Goal: Information Seeking & Learning: Learn about a topic

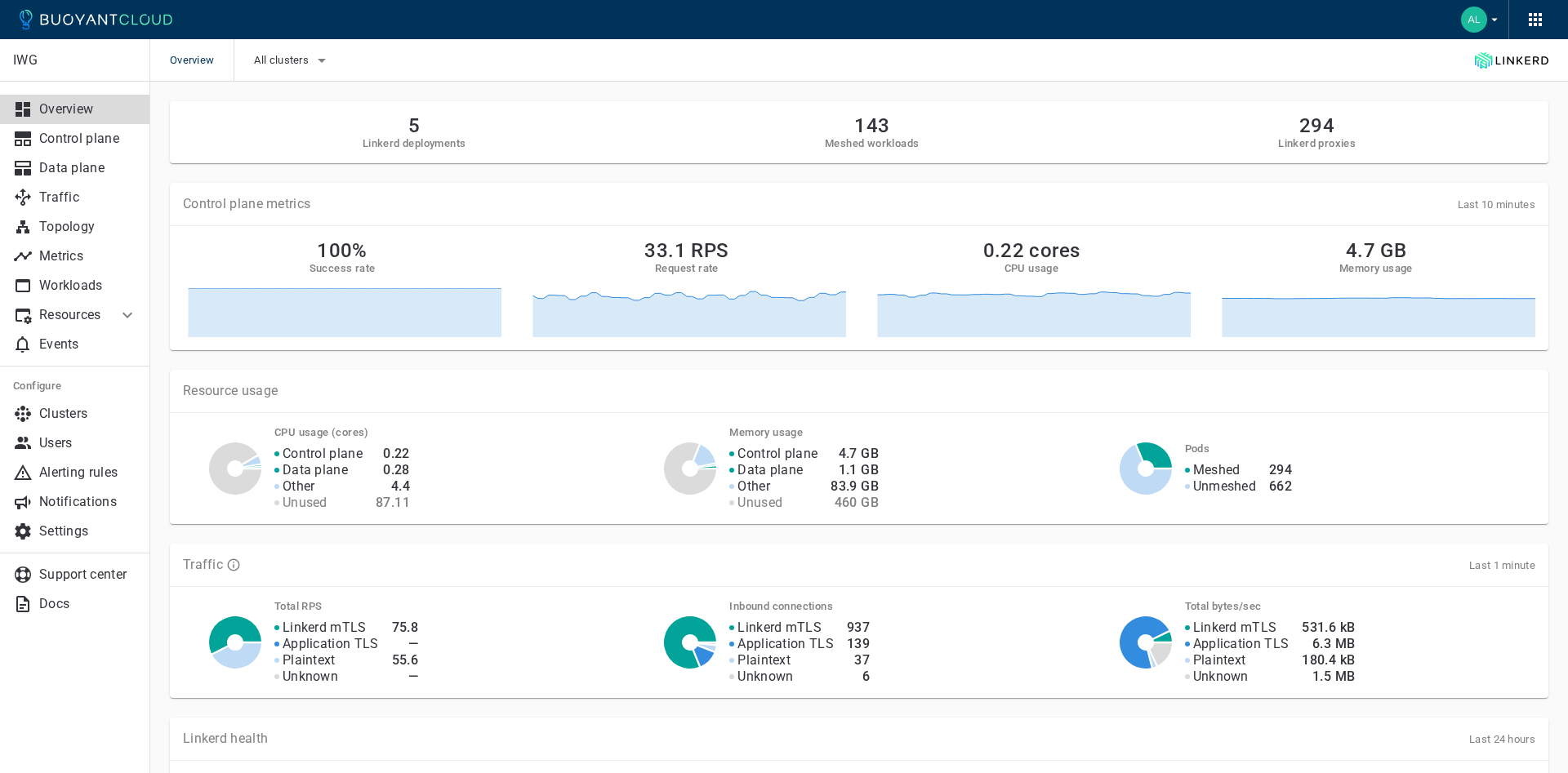
click at [77, 306] on li "Resources" at bounding box center [58, 315] width 117 height 29
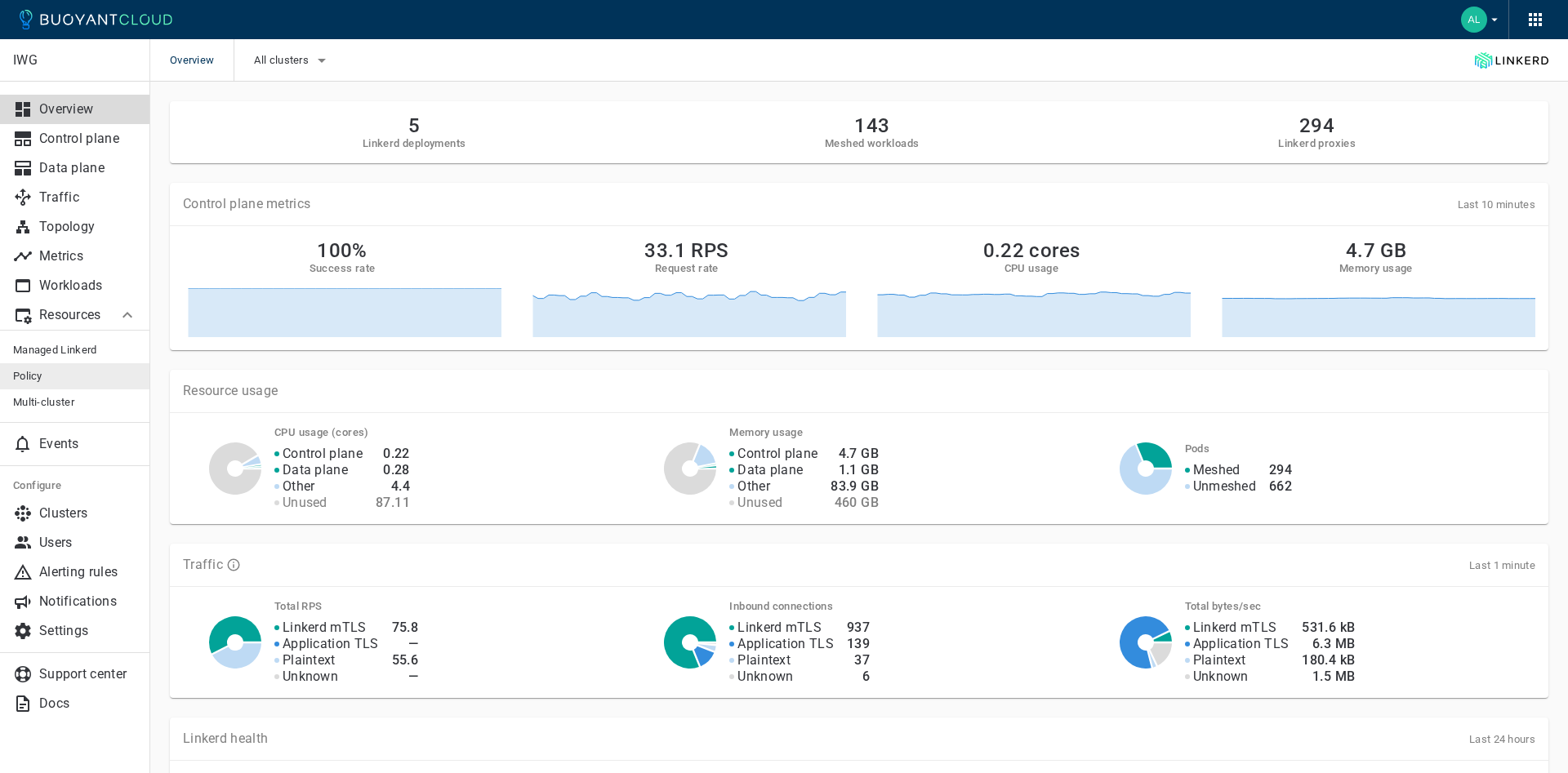
click at [36, 368] on link "Policy" at bounding box center [75, 376] width 151 height 26
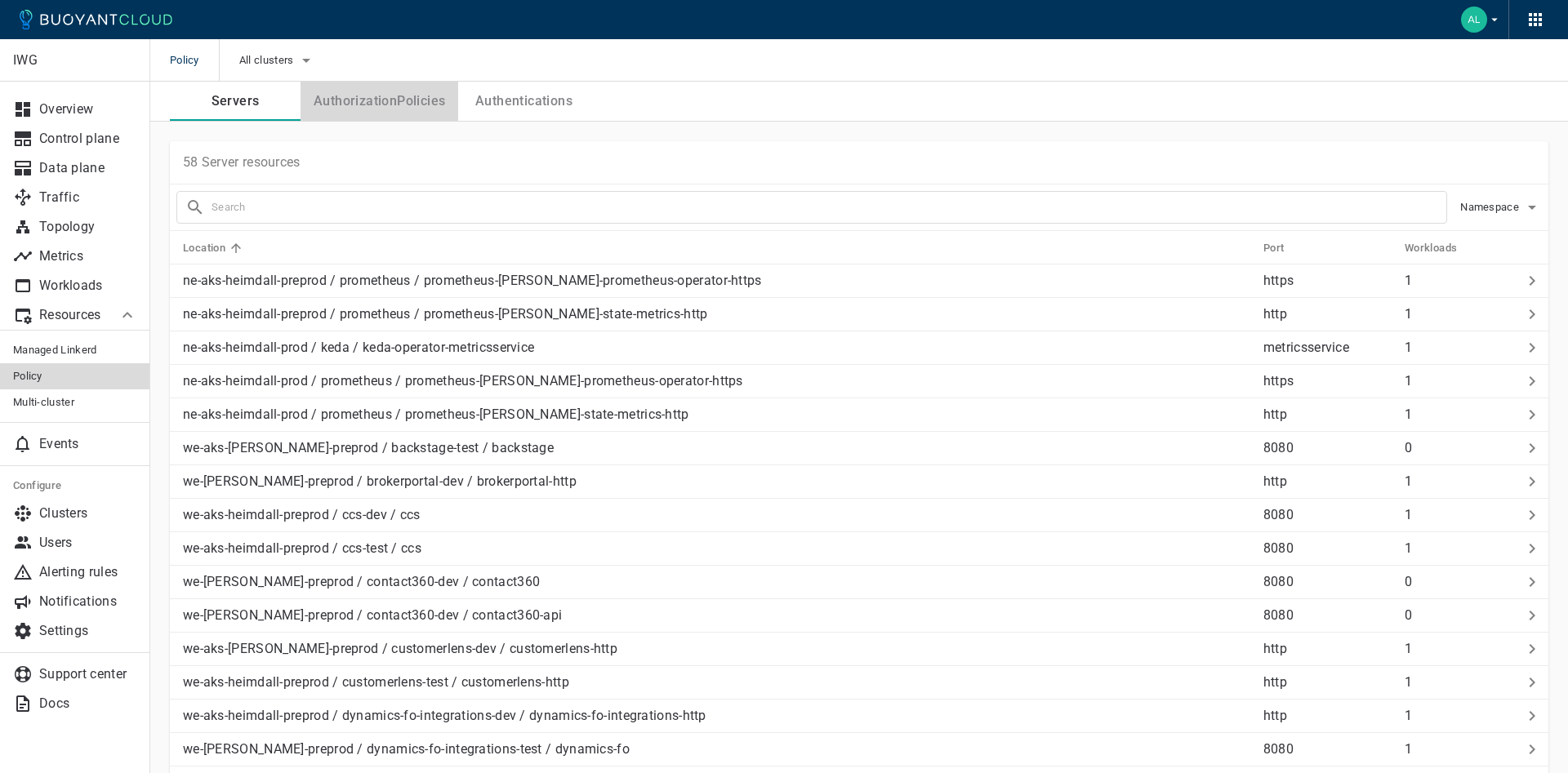
click at [357, 97] on button "AuthorizationPolicies" at bounding box center [379, 101] width 157 height 39
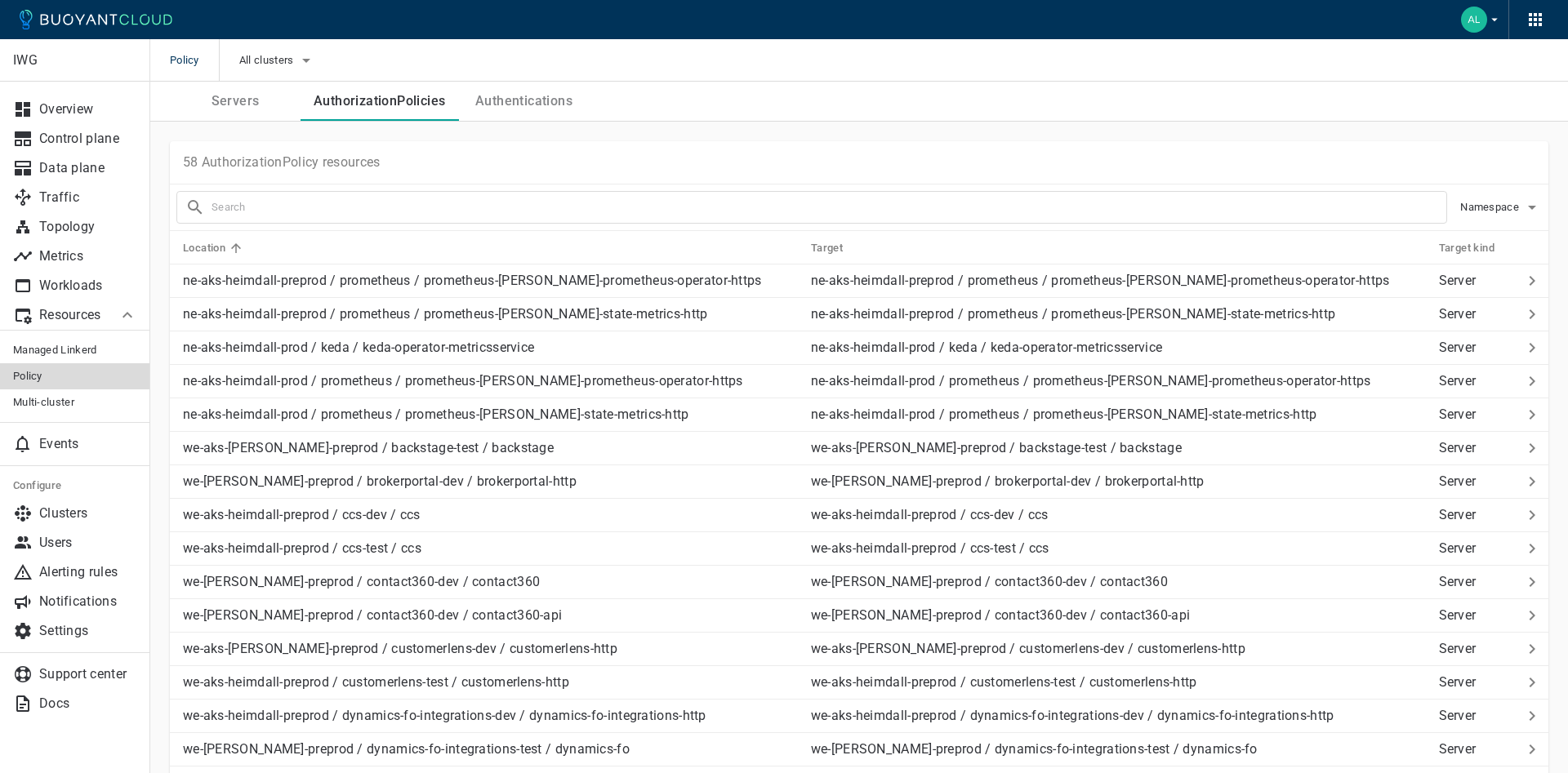
click at [280, 97] on button "Servers" at bounding box center [235, 101] width 131 height 39
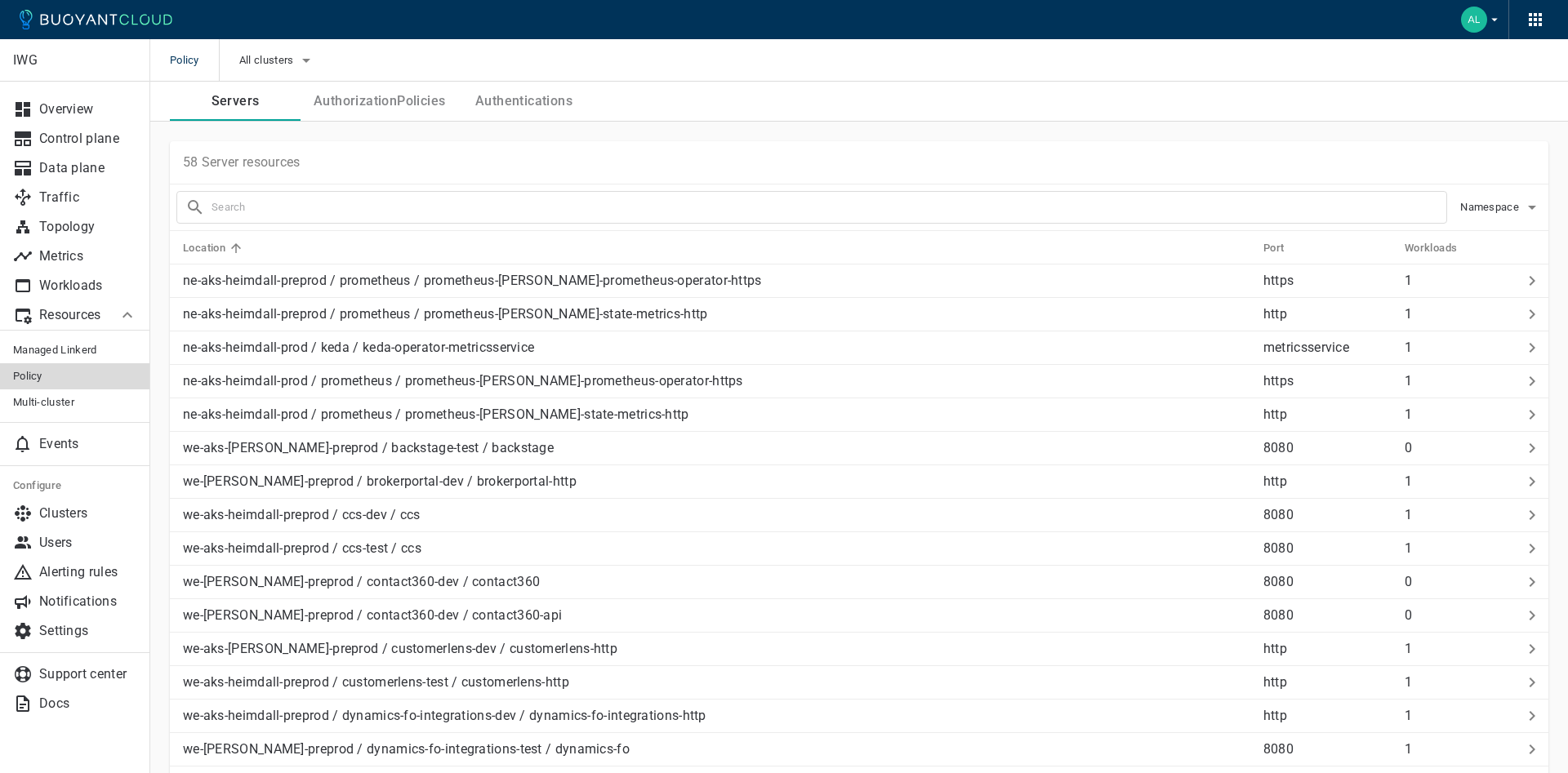
click at [264, 208] on input "text" at bounding box center [828, 206] width 1234 height 22
type input "opa"
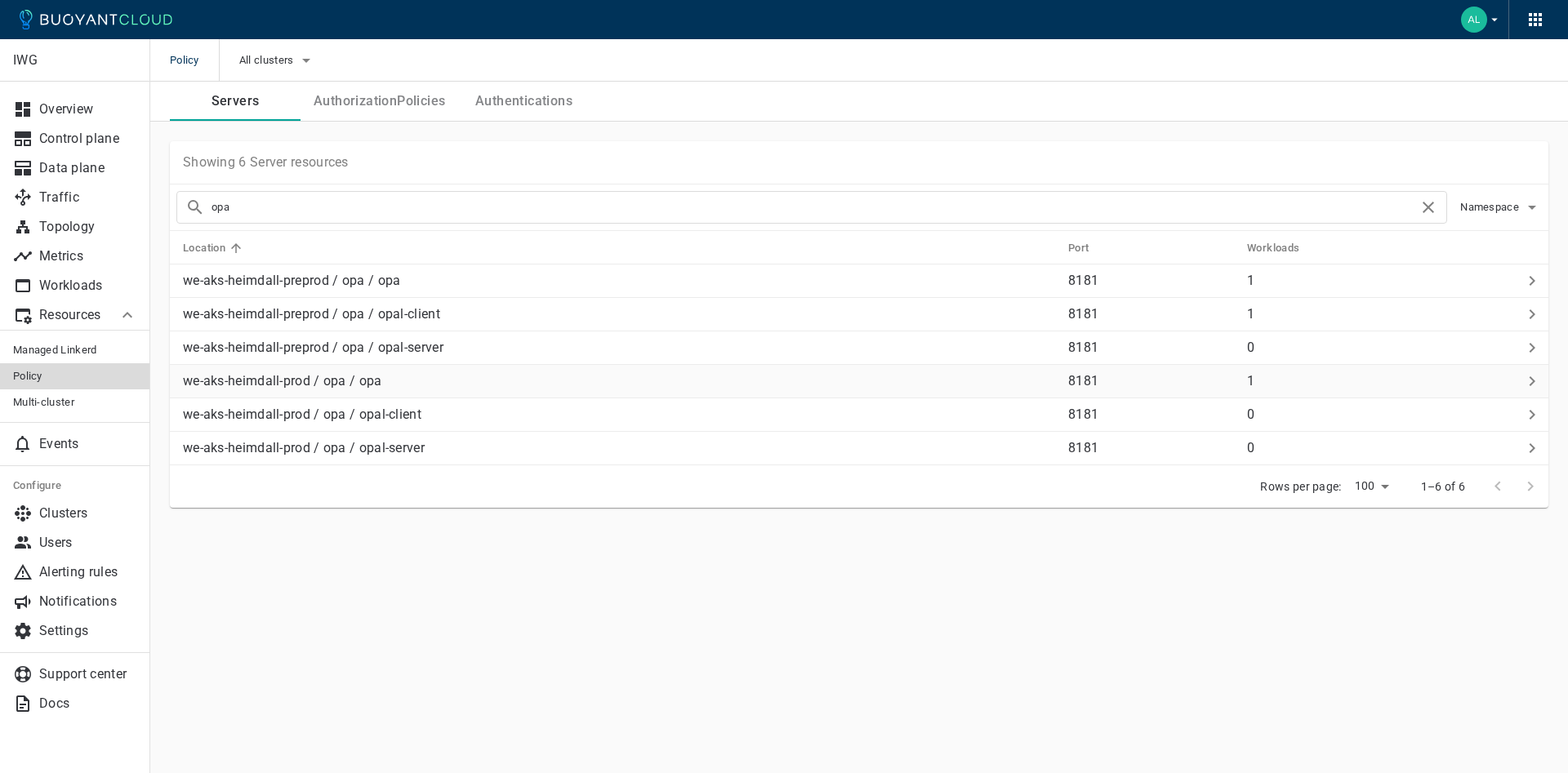
click at [375, 380] on p "we-aks-heimdall-prod / opa / opa" at bounding box center [619, 381] width 872 height 17
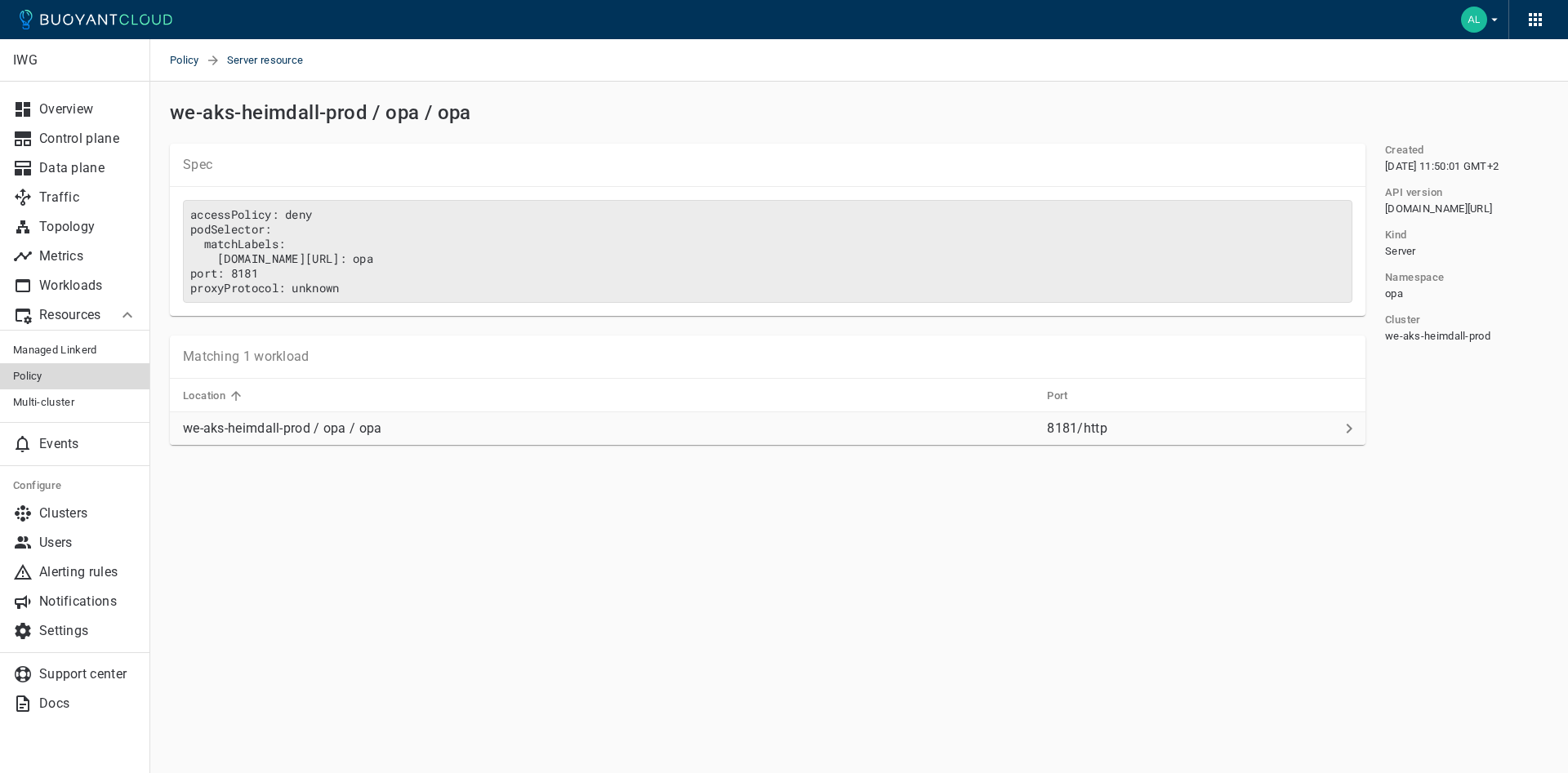
click at [377, 432] on p "we-aks-heimdall-prod / opa / opa" at bounding box center [282, 429] width 199 height 17
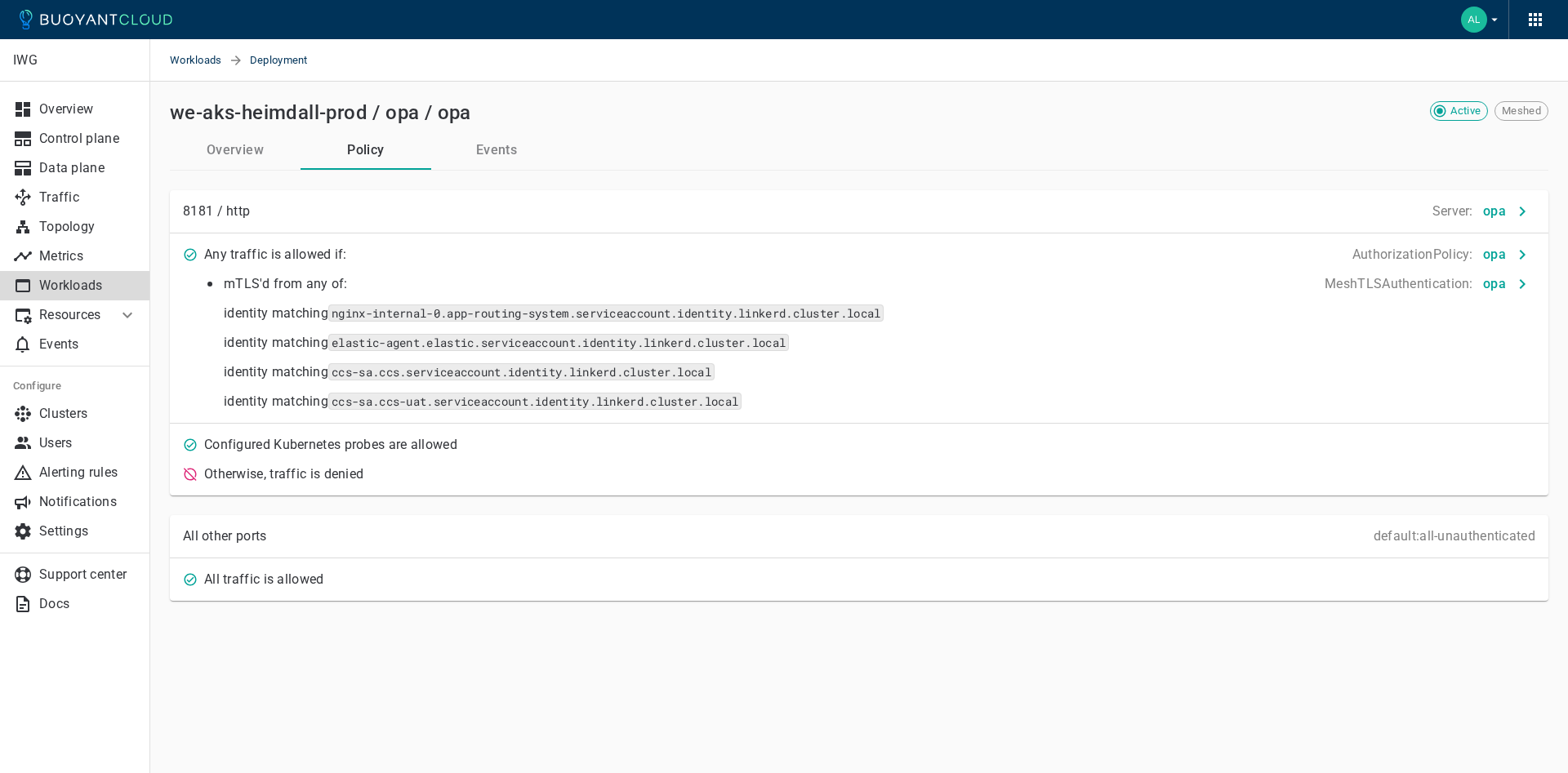
click at [501, 156] on button "Events" at bounding box center [496, 150] width 131 height 39
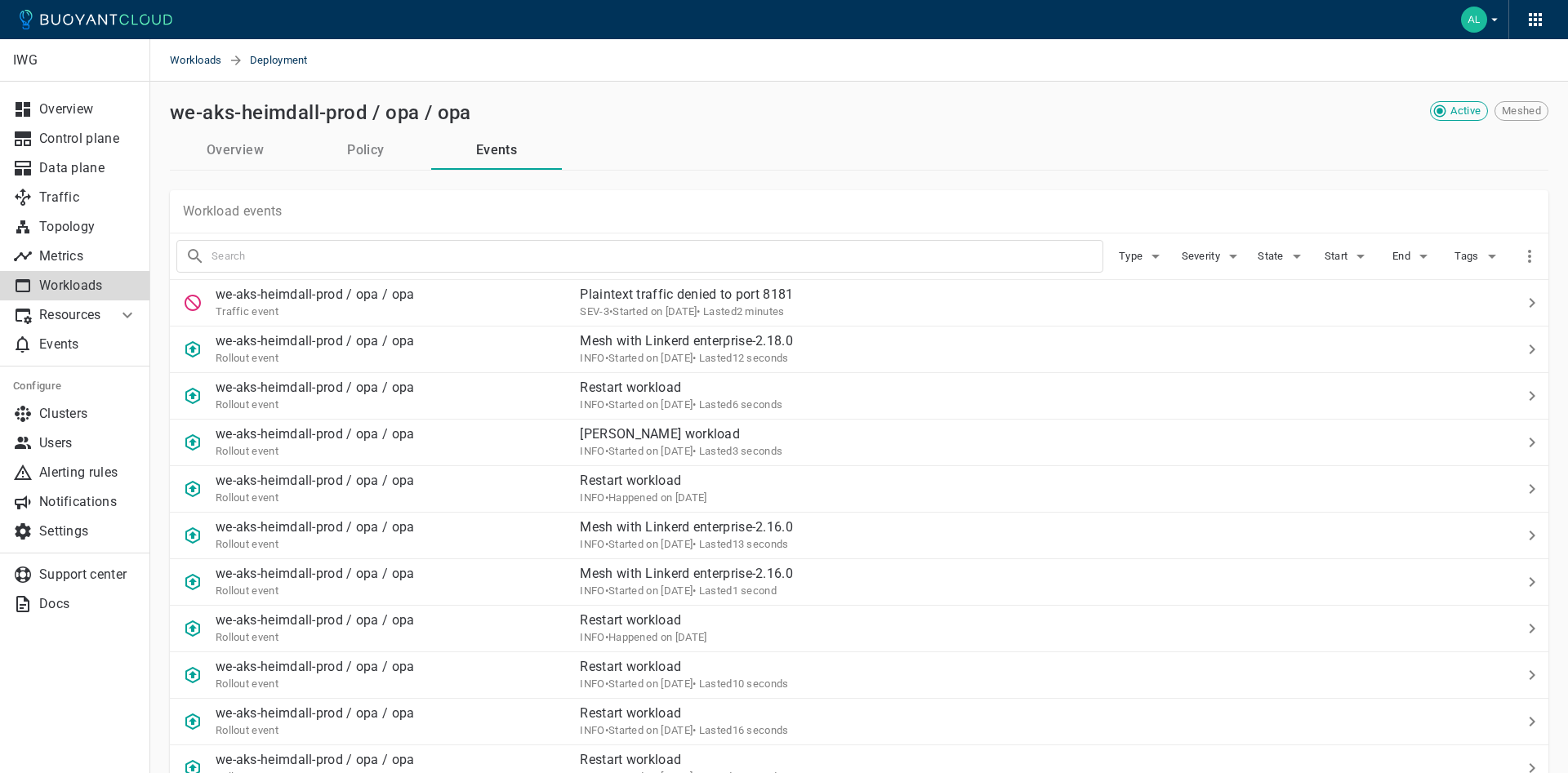
click at [362, 151] on button "Policy" at bounding box center [365, 150] width 131 height 39
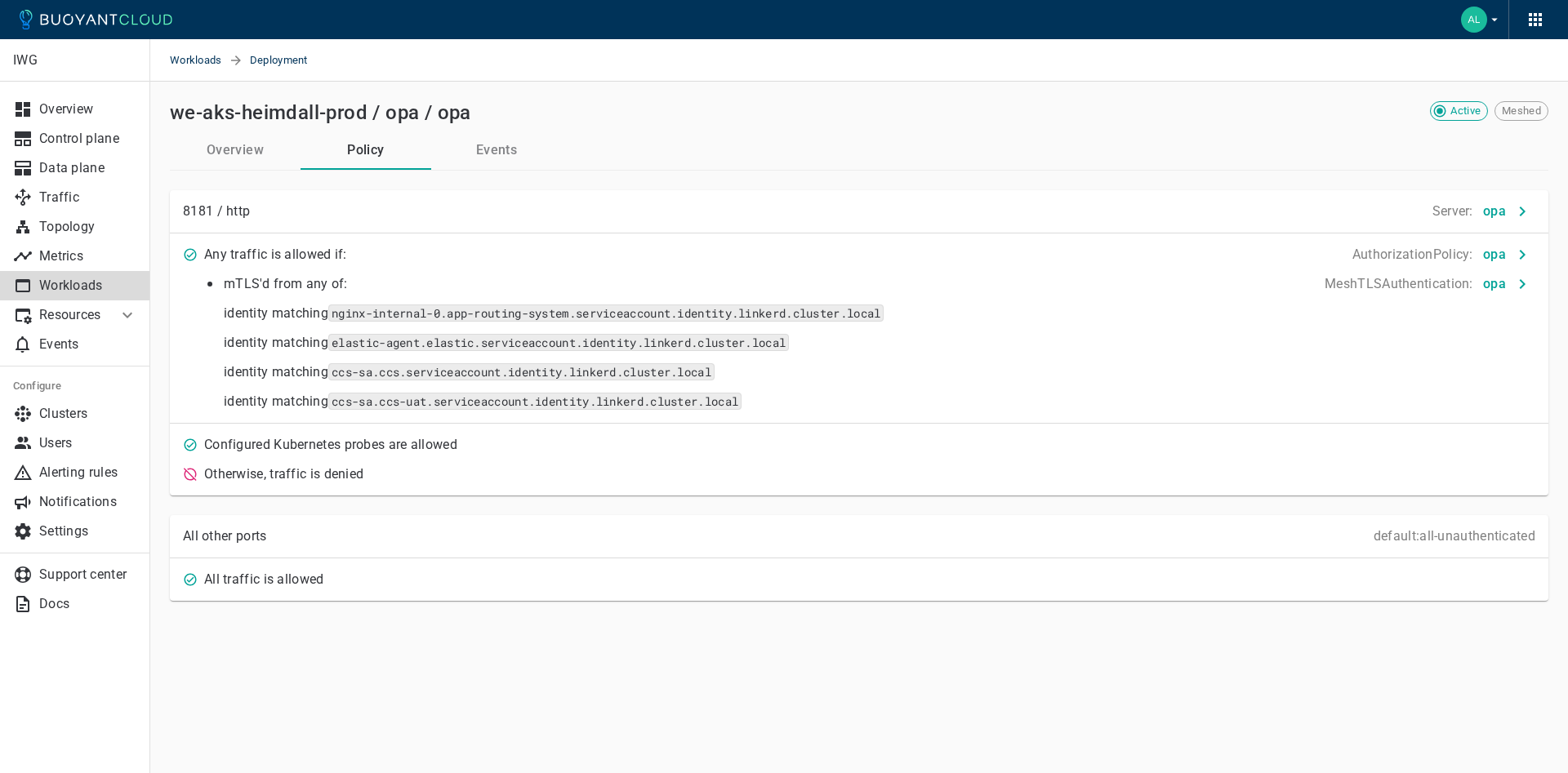
click at [532, 152] on button "Events" at bounding box center [496, 150] width 131 height 39
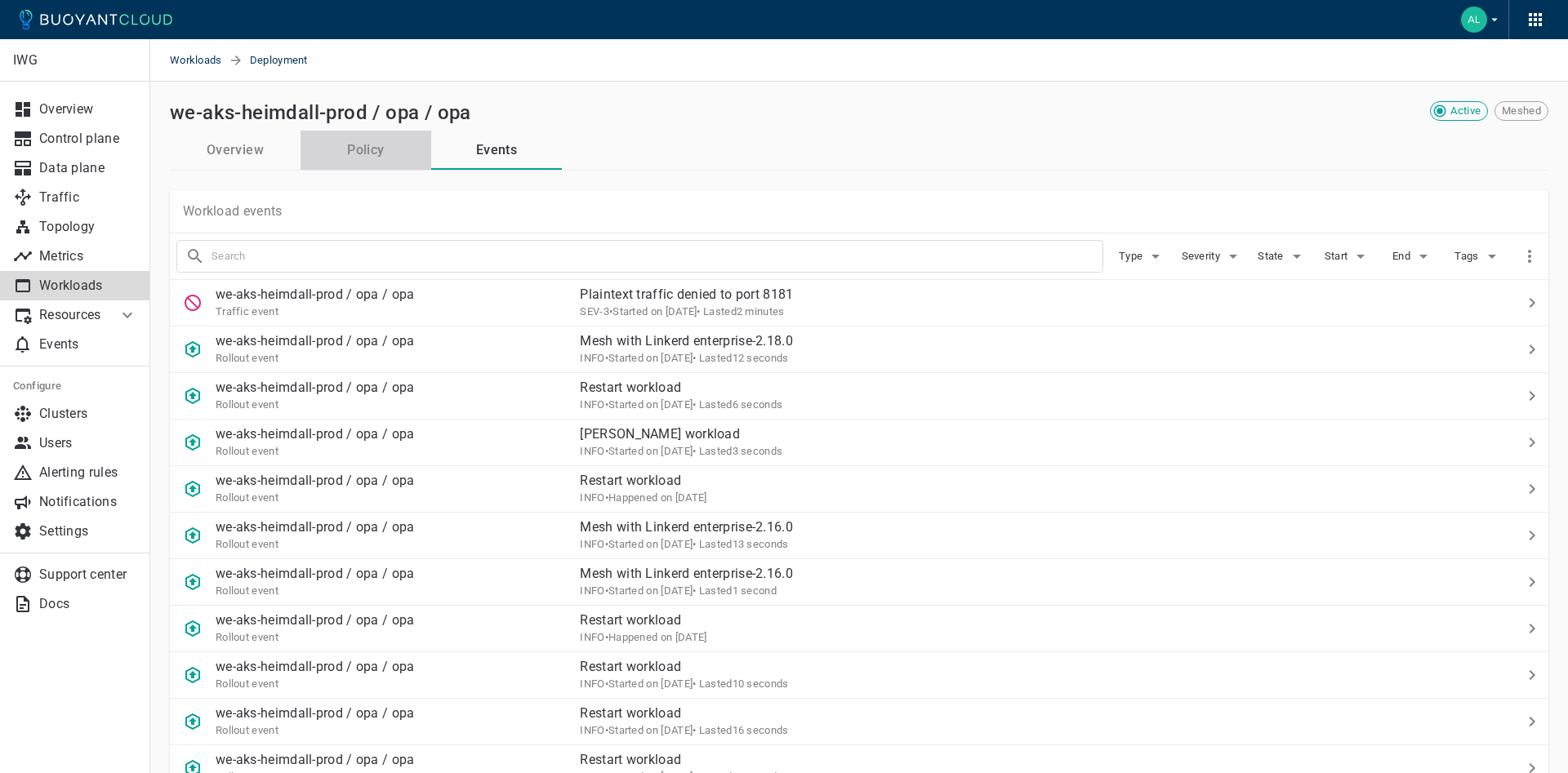
click at [363, 158] on button "Policy" at bounding box center [365, 150] width 131 height 39
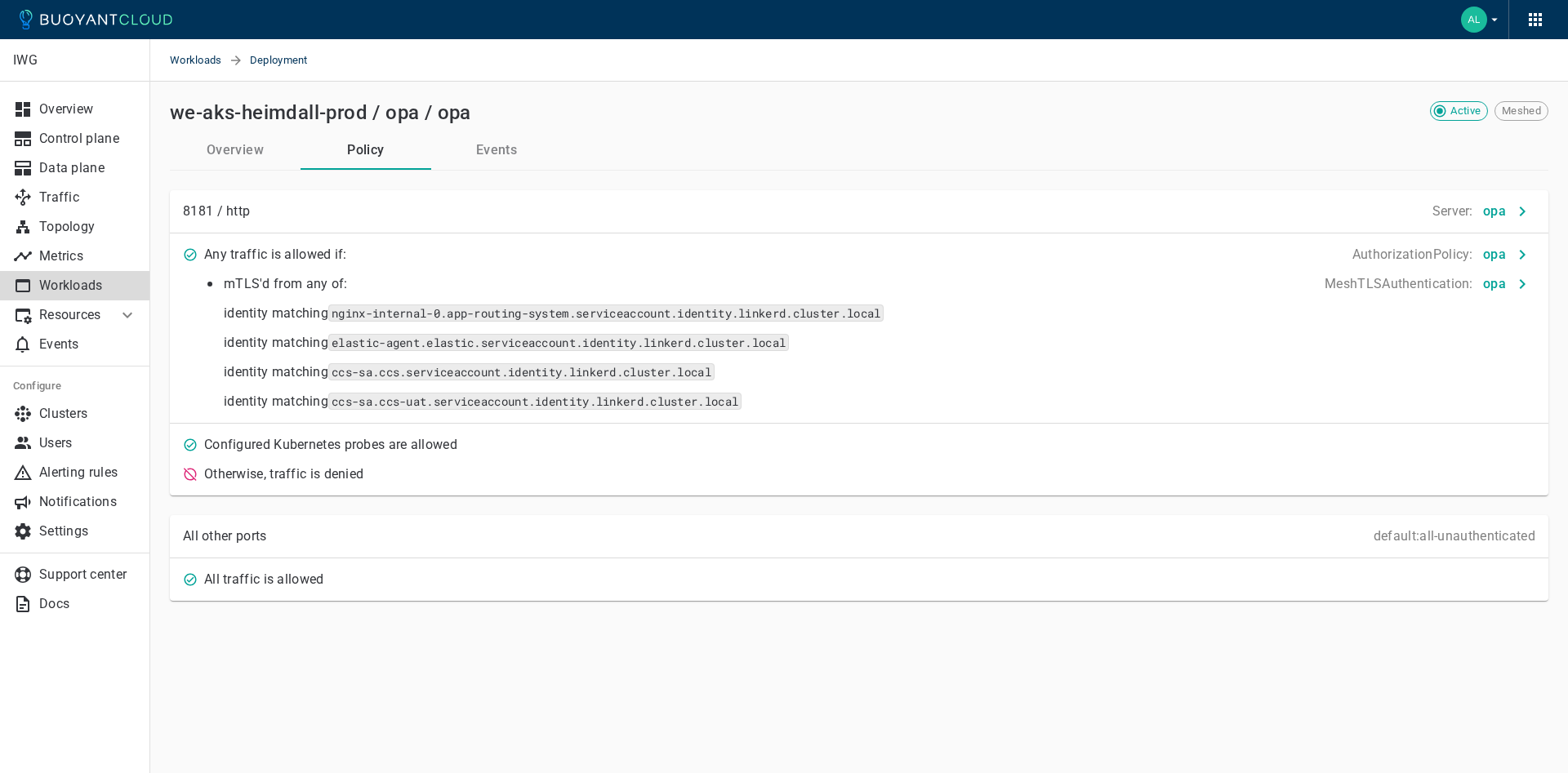
click at [84, 289] on p "Workloads" at bounding box center [88, 286] width 98 height 17
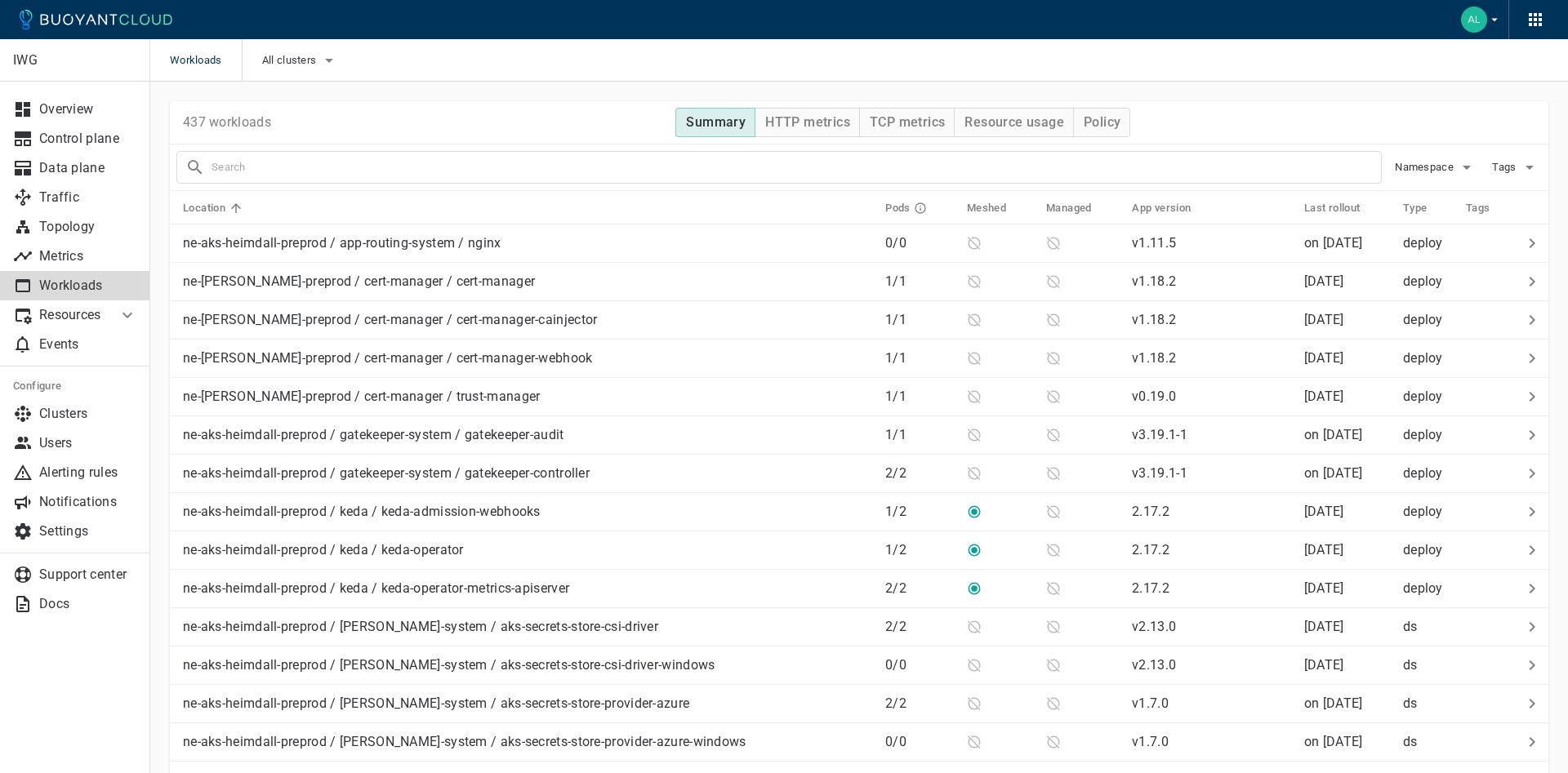
click at [308, 166] on input "text" at bounding box center [796, 166] width 1169 height 22
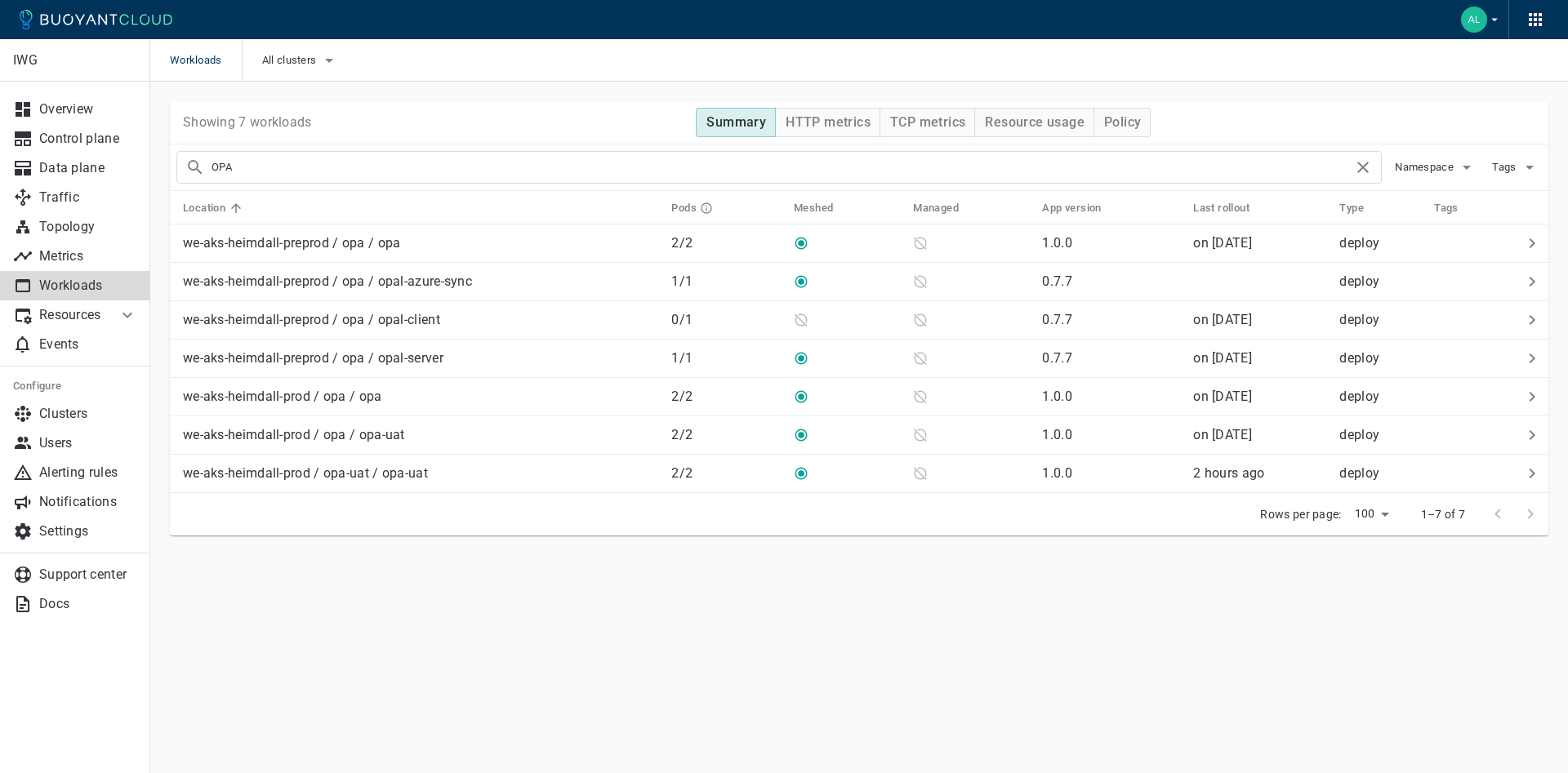
type input "OPA"
click at [350, 437] on p "we-aks-heimdall-prod / opa / opa-uat" at bounding box center [294, 435] width 222 height 17
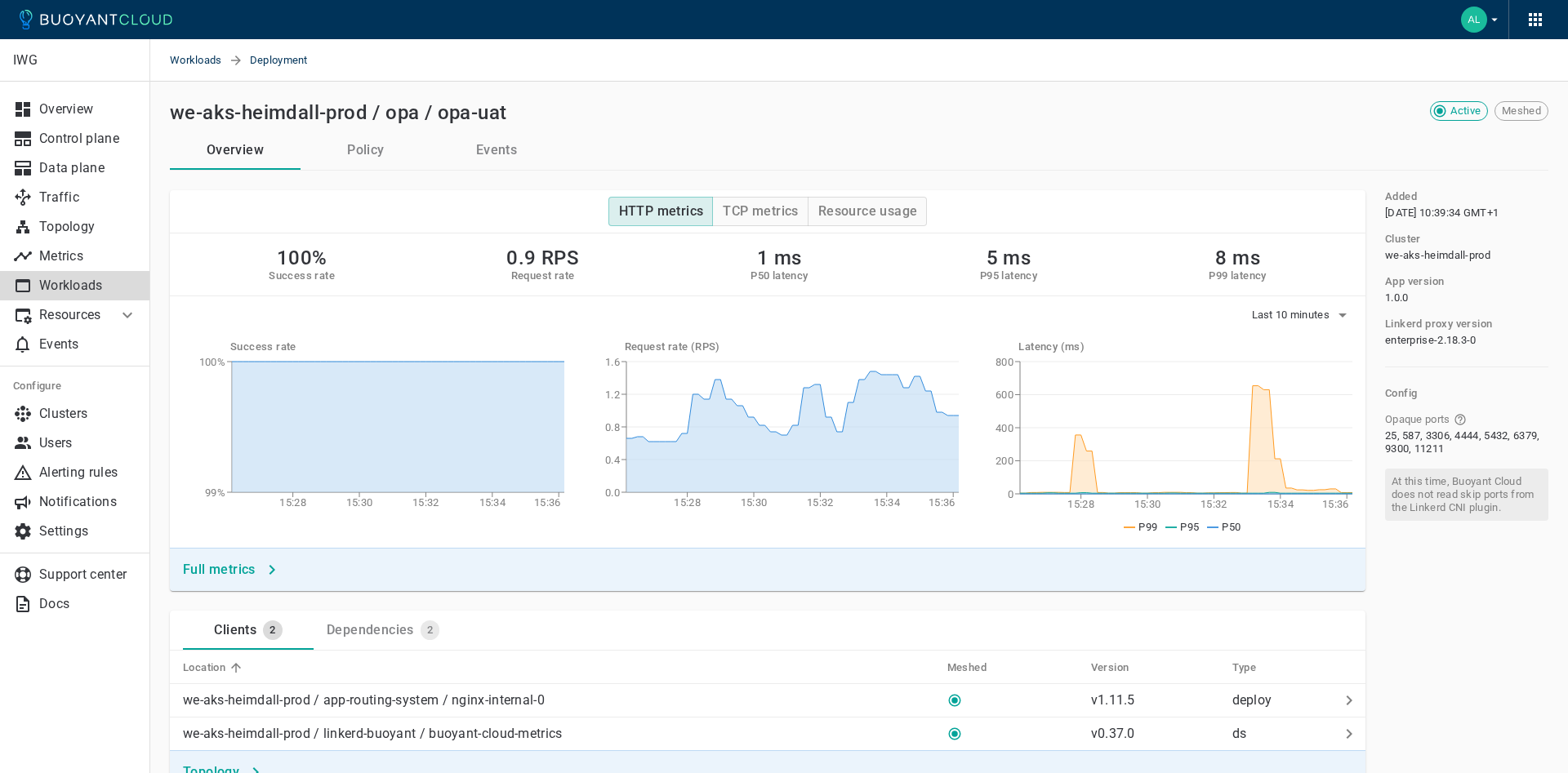
click at [372, 151] on button "Policy" at bounding box center [365, 150] width 131 height 39
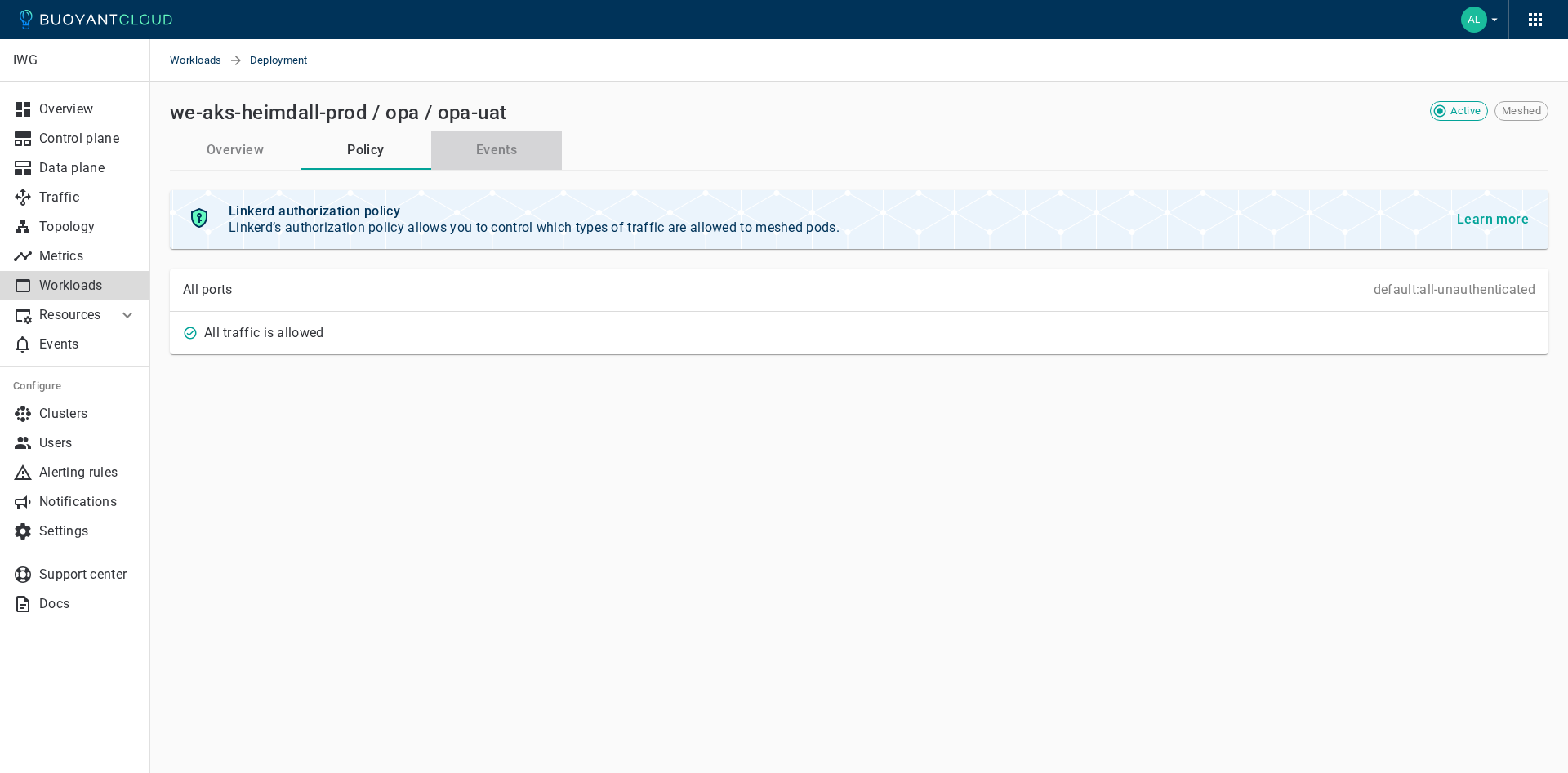
click at [474, 150] on button "Events" at bounding box center [496, 150] width 131 height 39
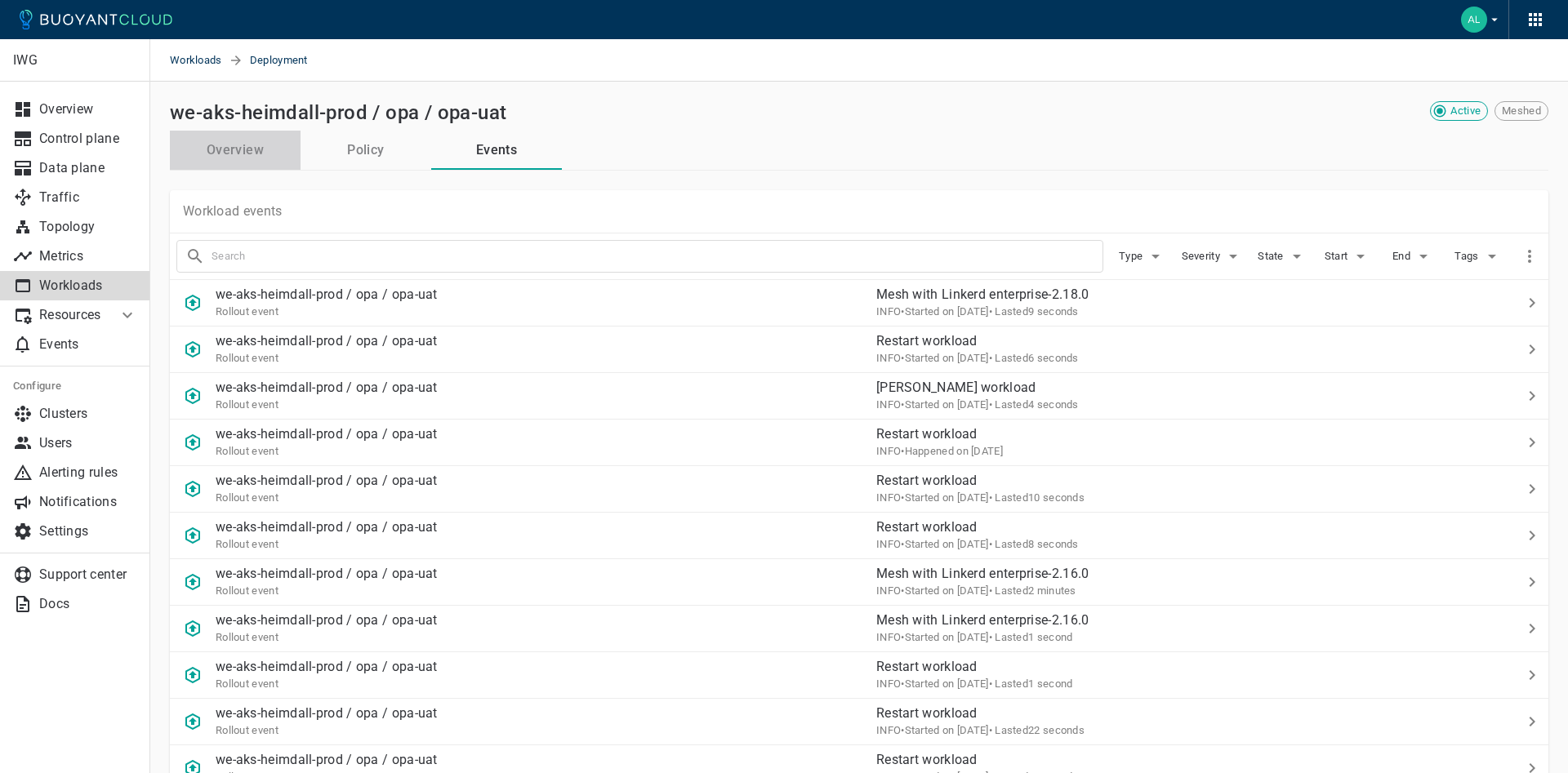
click at [252, 159] on button "Overview" at bounding box center [235, 150] width 131 height 39
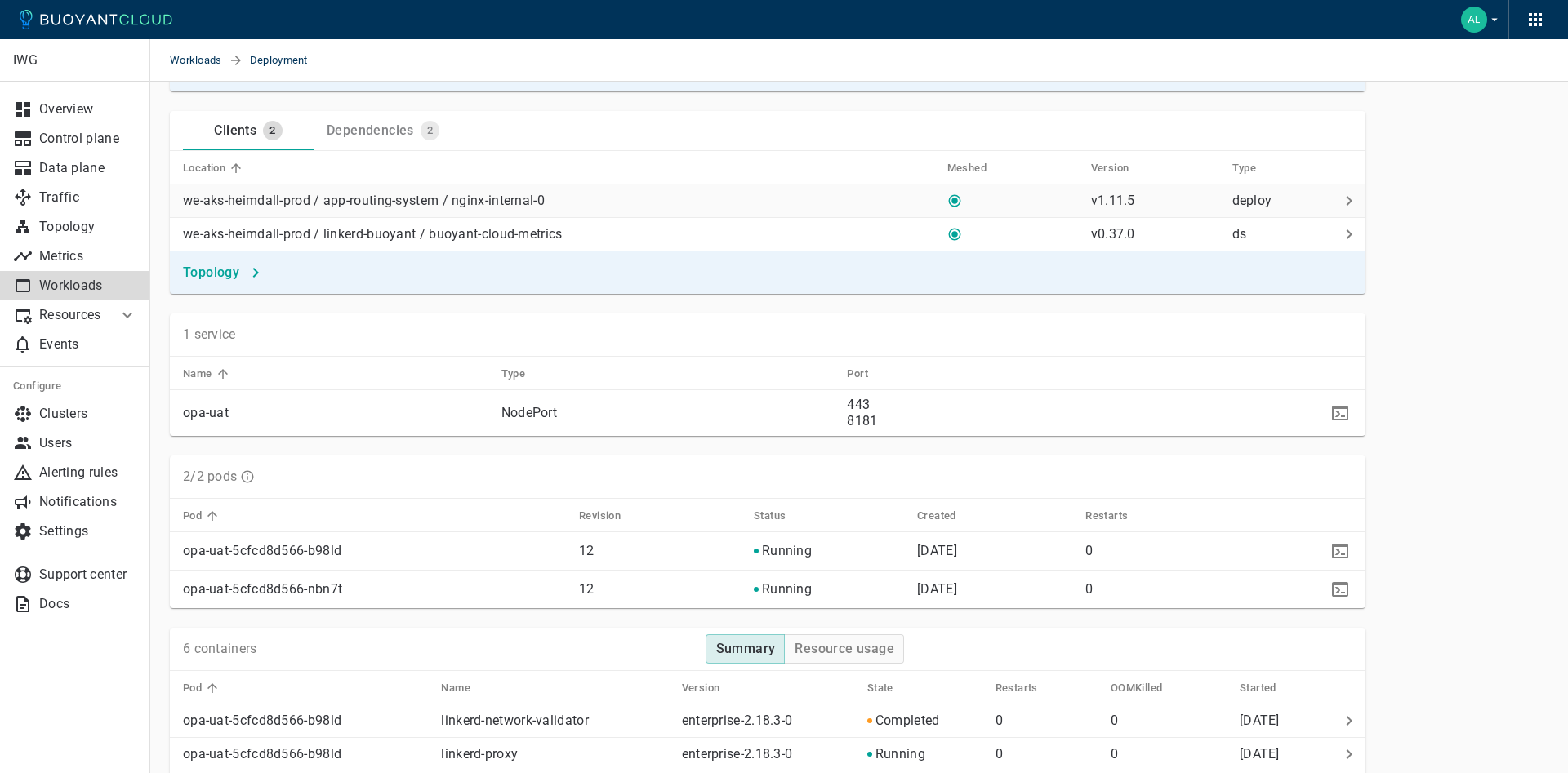
scroll to position [666, 0]
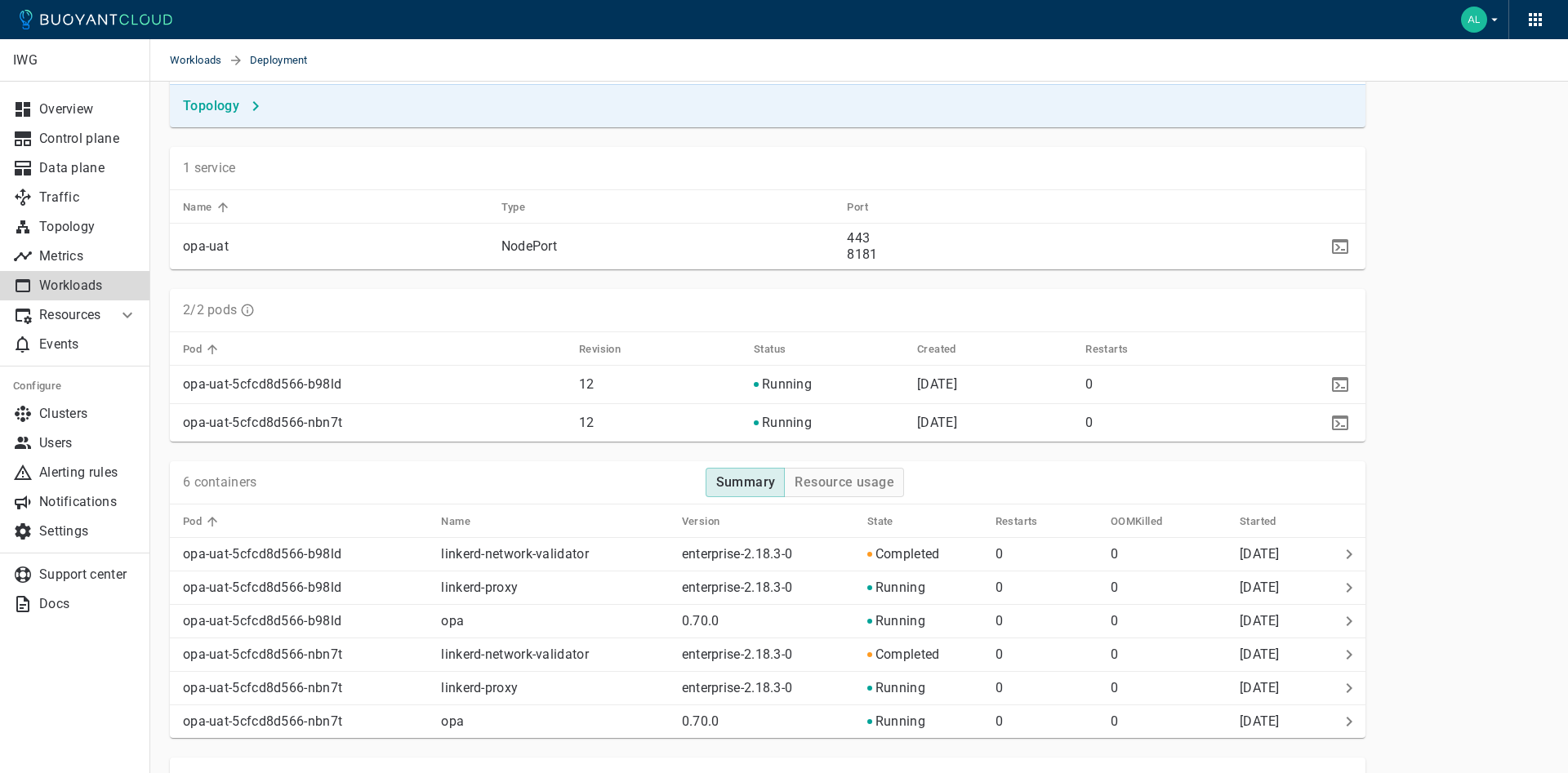
click at [87, 289] on p "Workloads" at bounding box center [88, 286] width 98 height 17
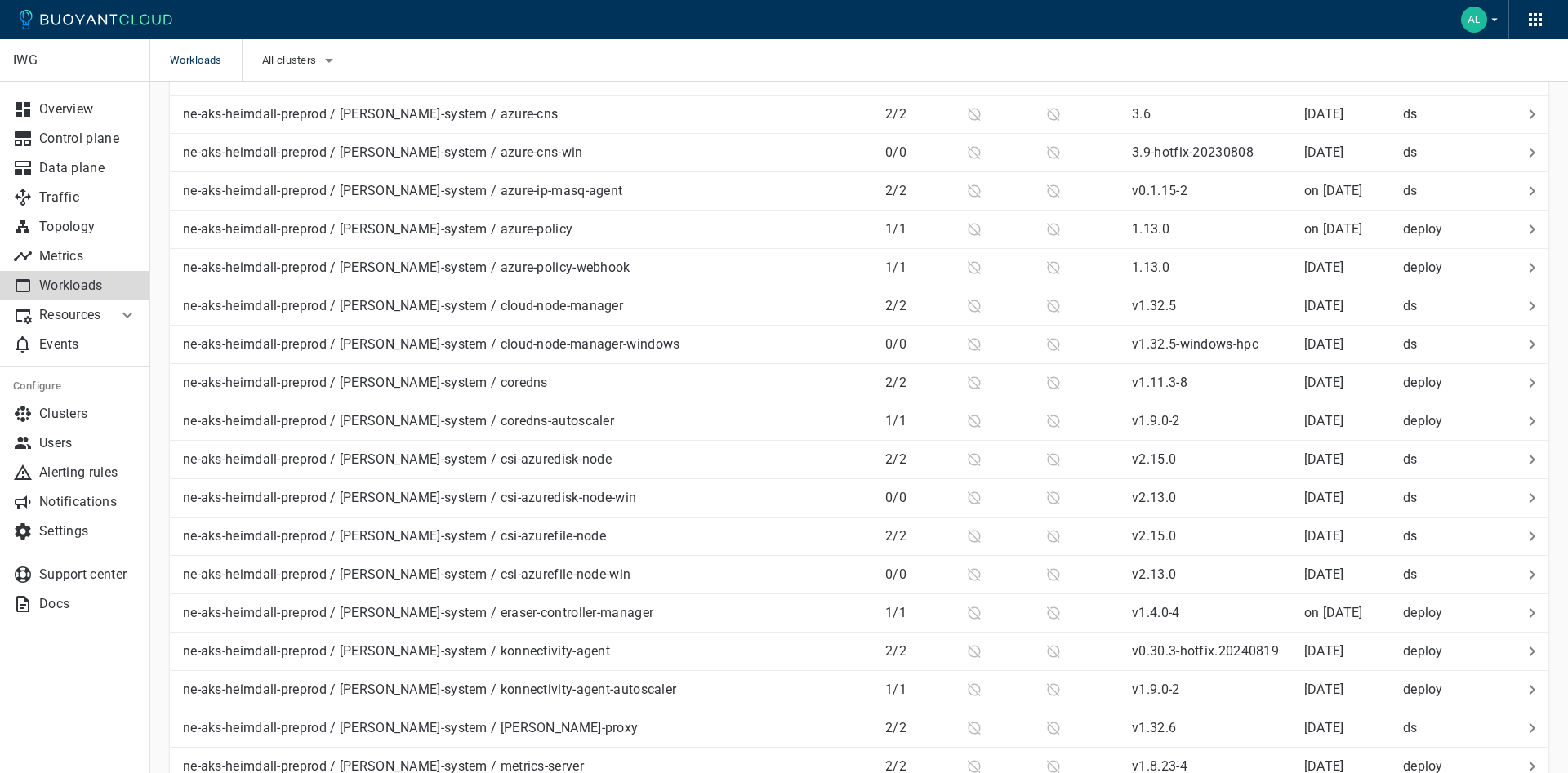
click at [102, 313] on p "Resources" at bounding box center [72, 315] width 65 height 17
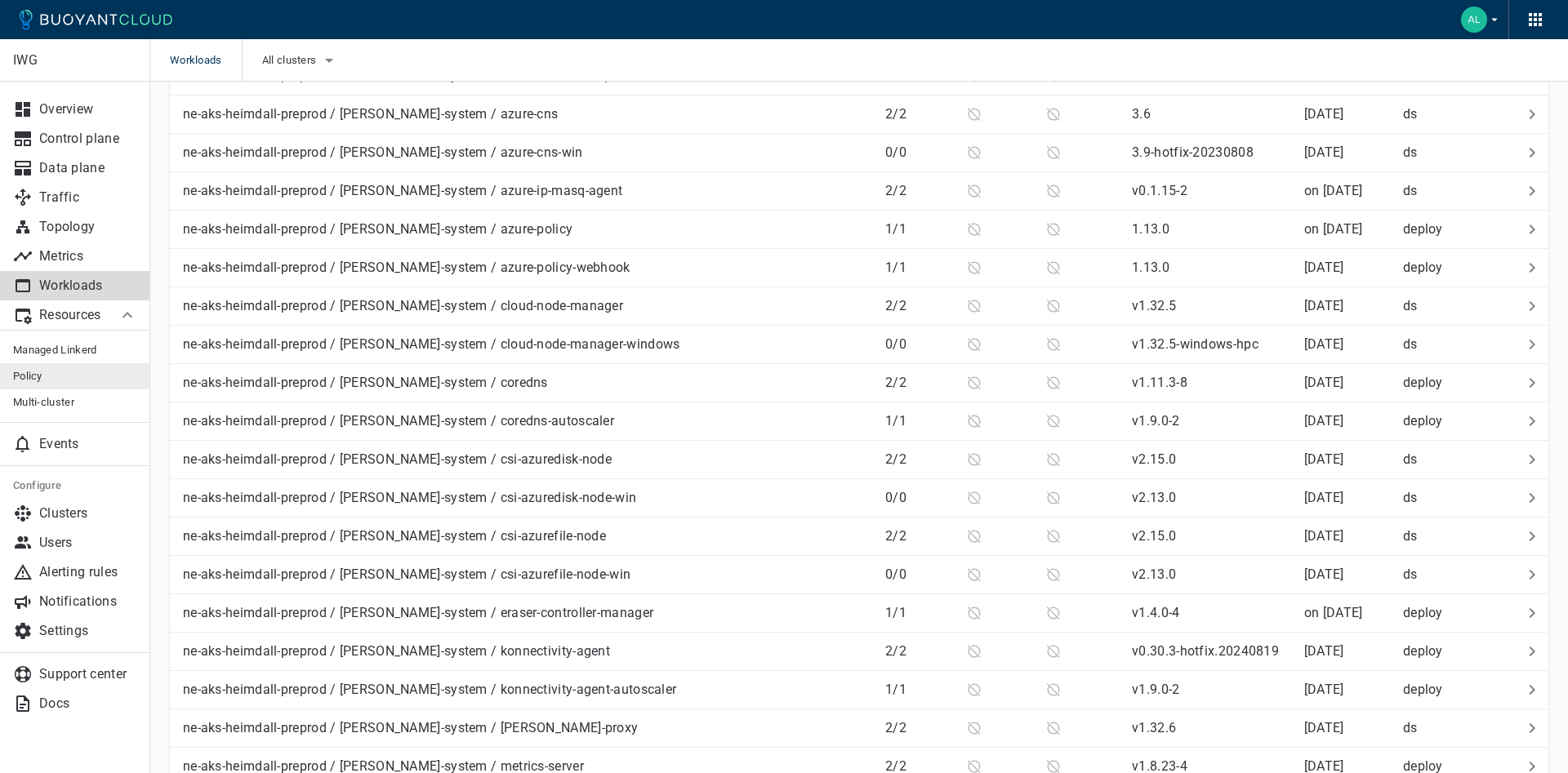
click at [42, 365] on link "Policy" at bounding box center [75, 376] width 151 height 26
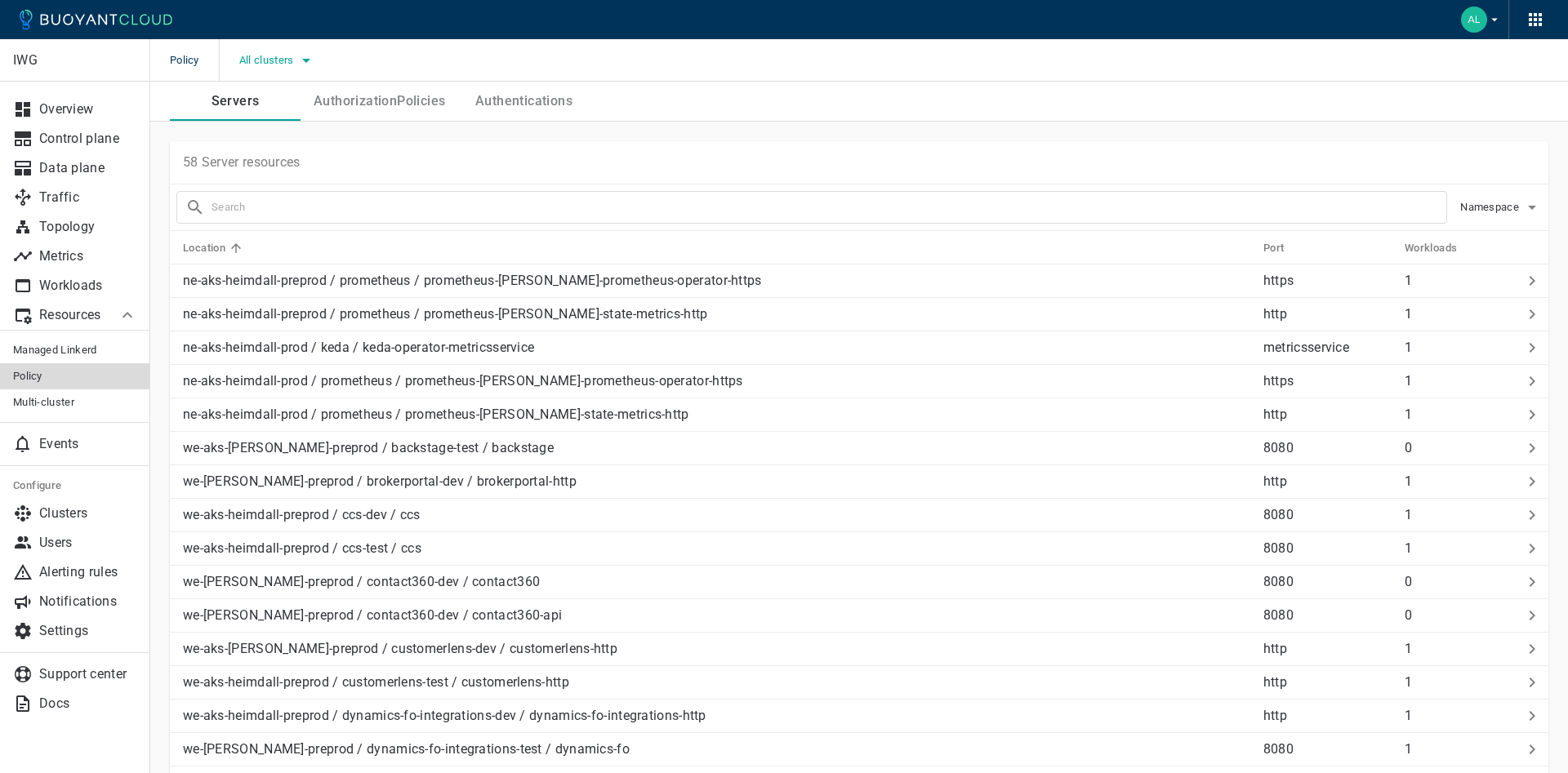
click at [280, 67] on button "All clusters" at bounding box center [277, 60] width 77 height 24
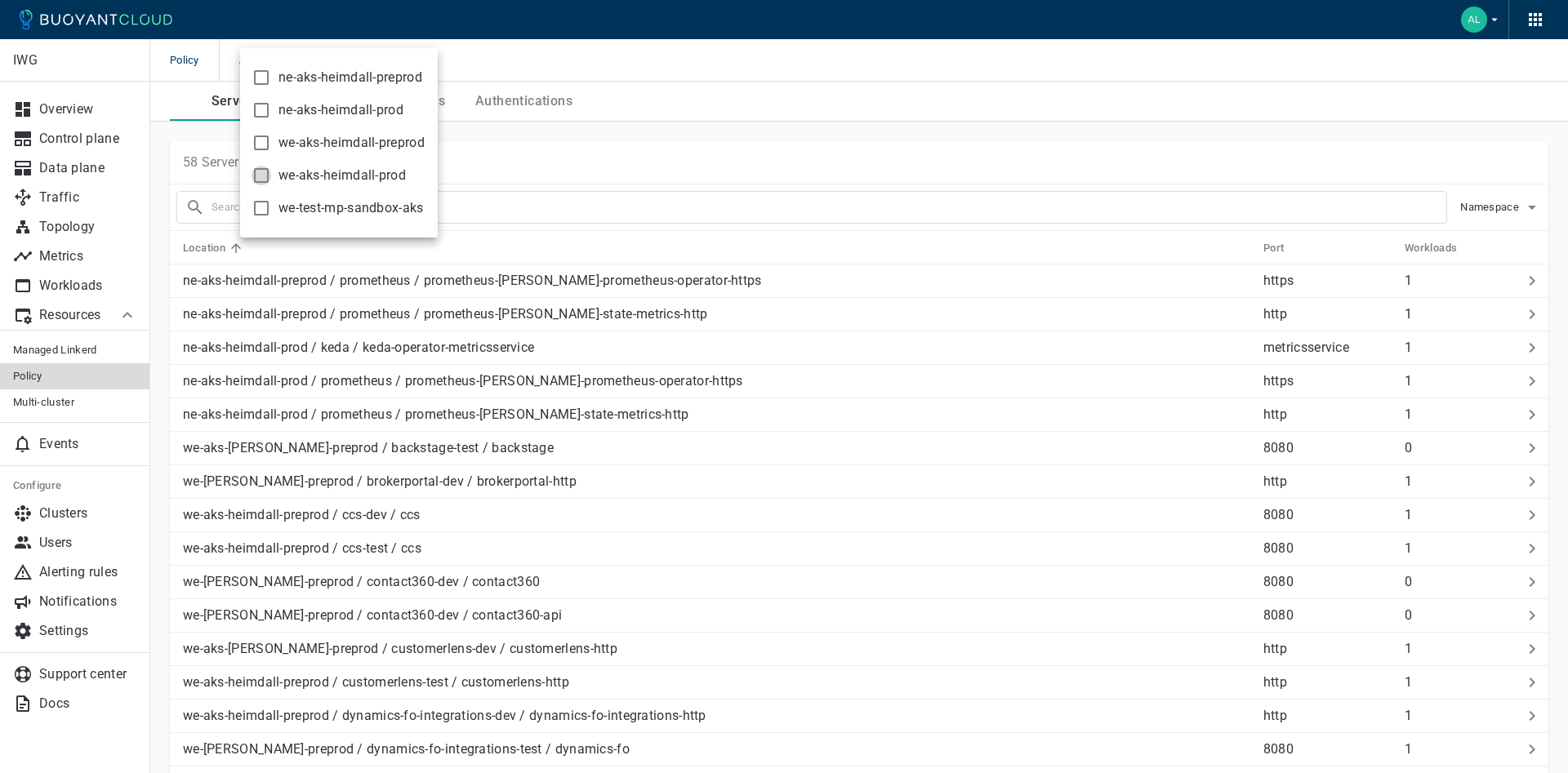
click at [259, 183] on input "we-aks-heimdall-prod" at bounding box center [261, 176] width 20 height 20
checkbox input "true"
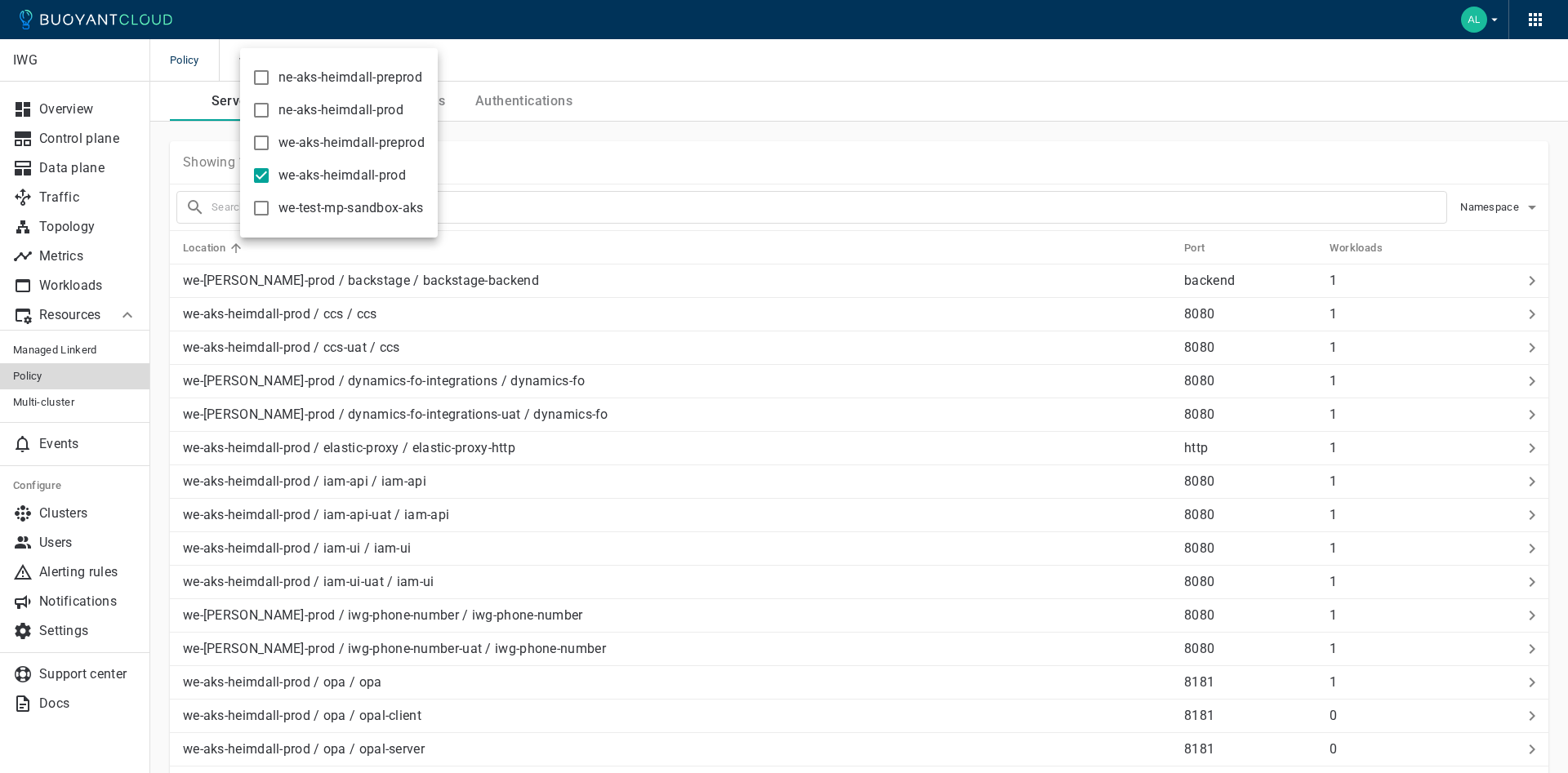
click at [569, 60] on div at bounding box center [784, 386] width 1568 height 773
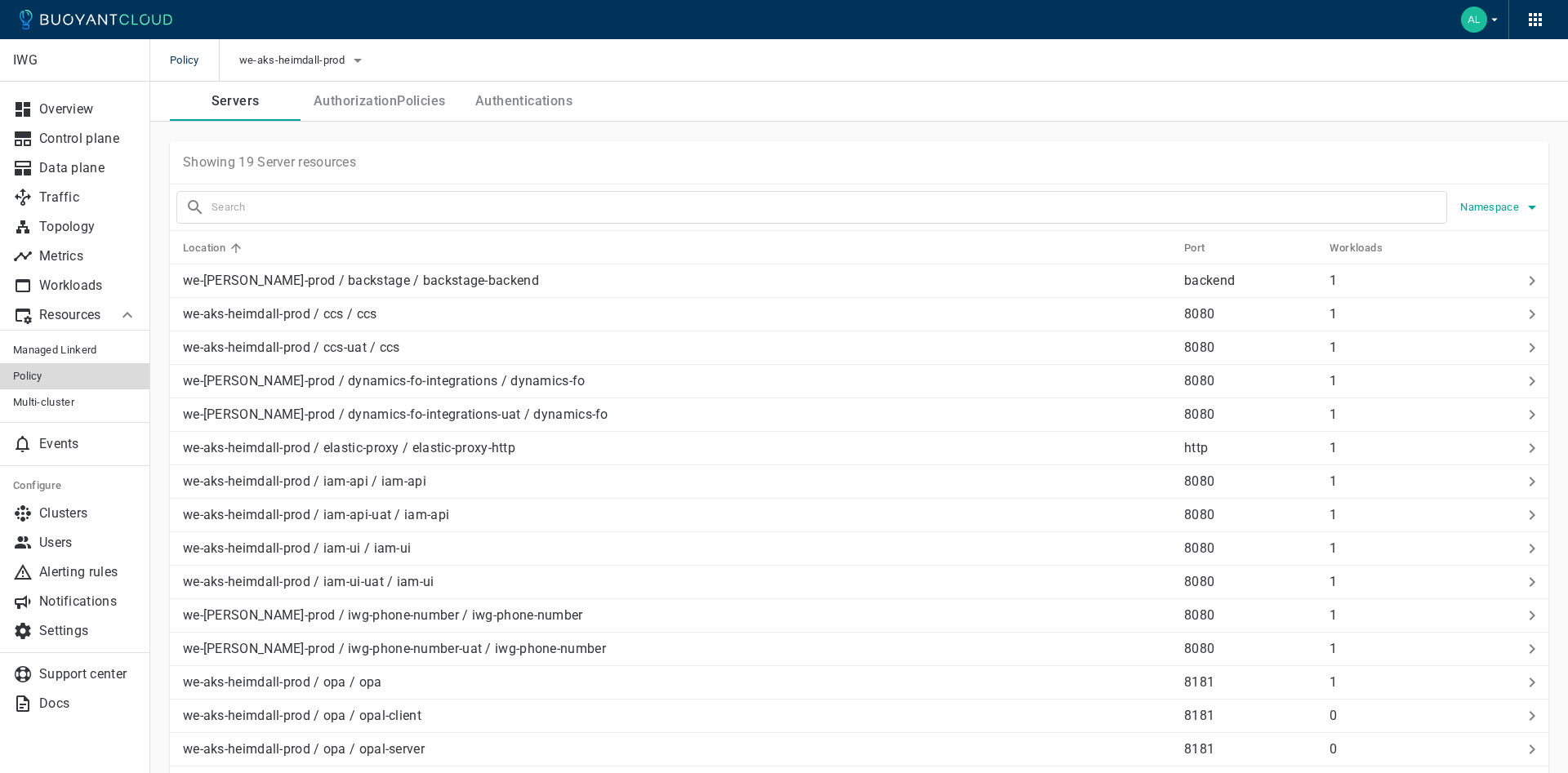
click at [1516, 202] on span "Namespace" at bounding box center [1491, 207] width 62 height 13
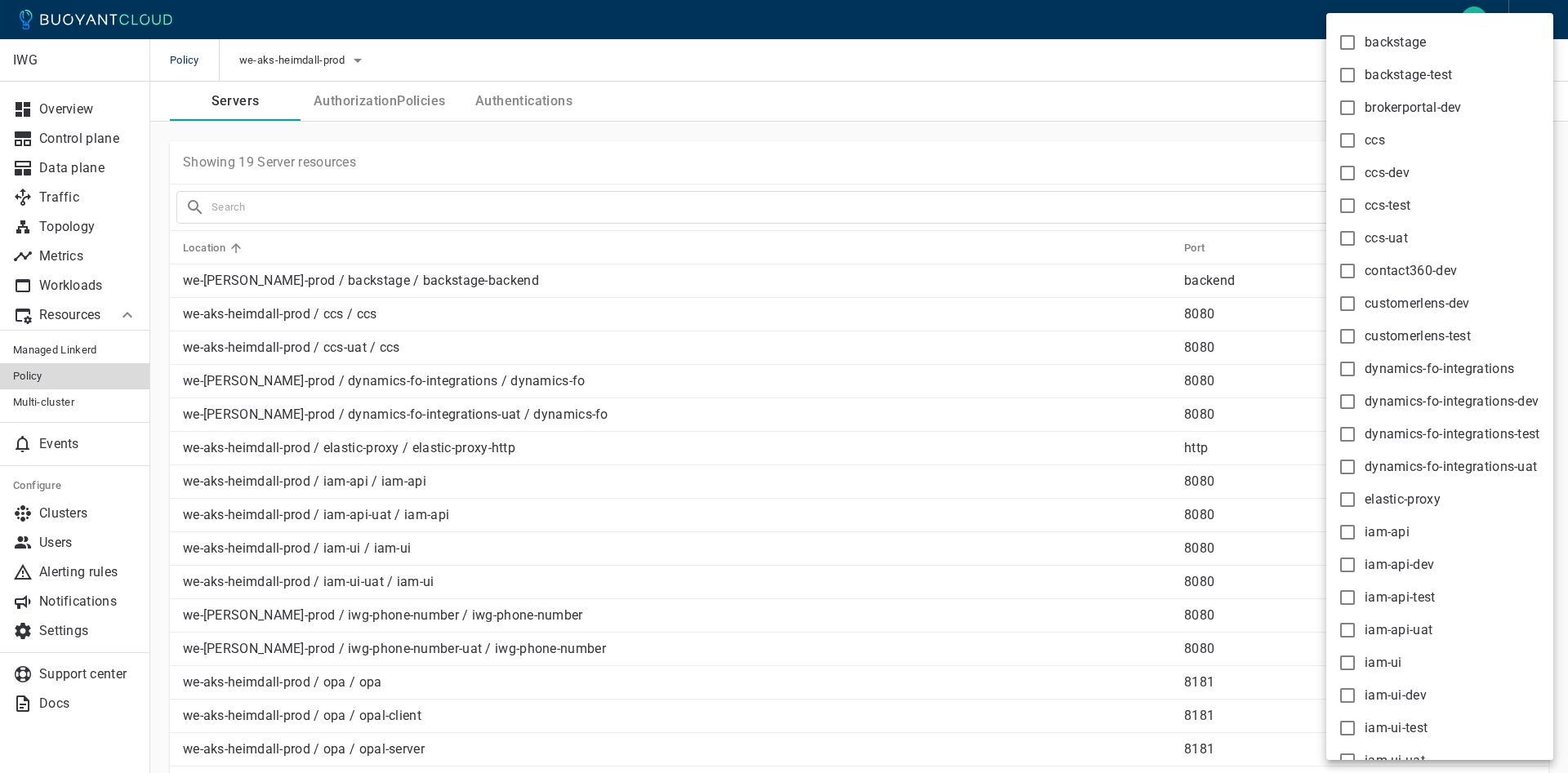
click at [1211, 40] on div at bounding box center [784, 386] width 1568 height 773
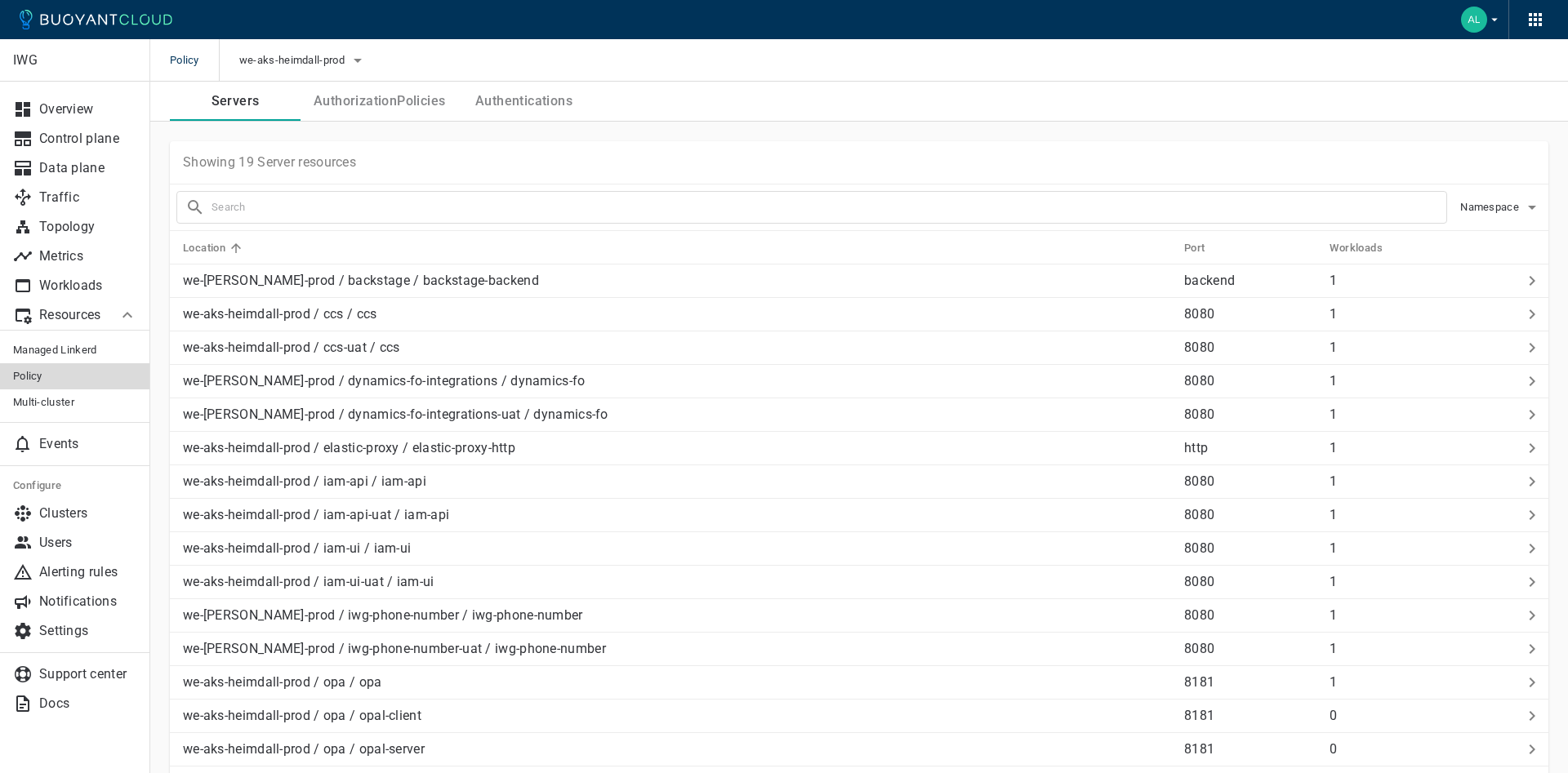
click at [1484, 16] on img "button" at bounding box center [1473, 19] width 26 height 26
click at [1151, 49] on div at bounding box center [784, 386] width 1568 height 773
click at [580, 483] on p "we-aks-heimdall-prod / iam-api / iam-api" at bounding box center [677, 482] width 988 height 17
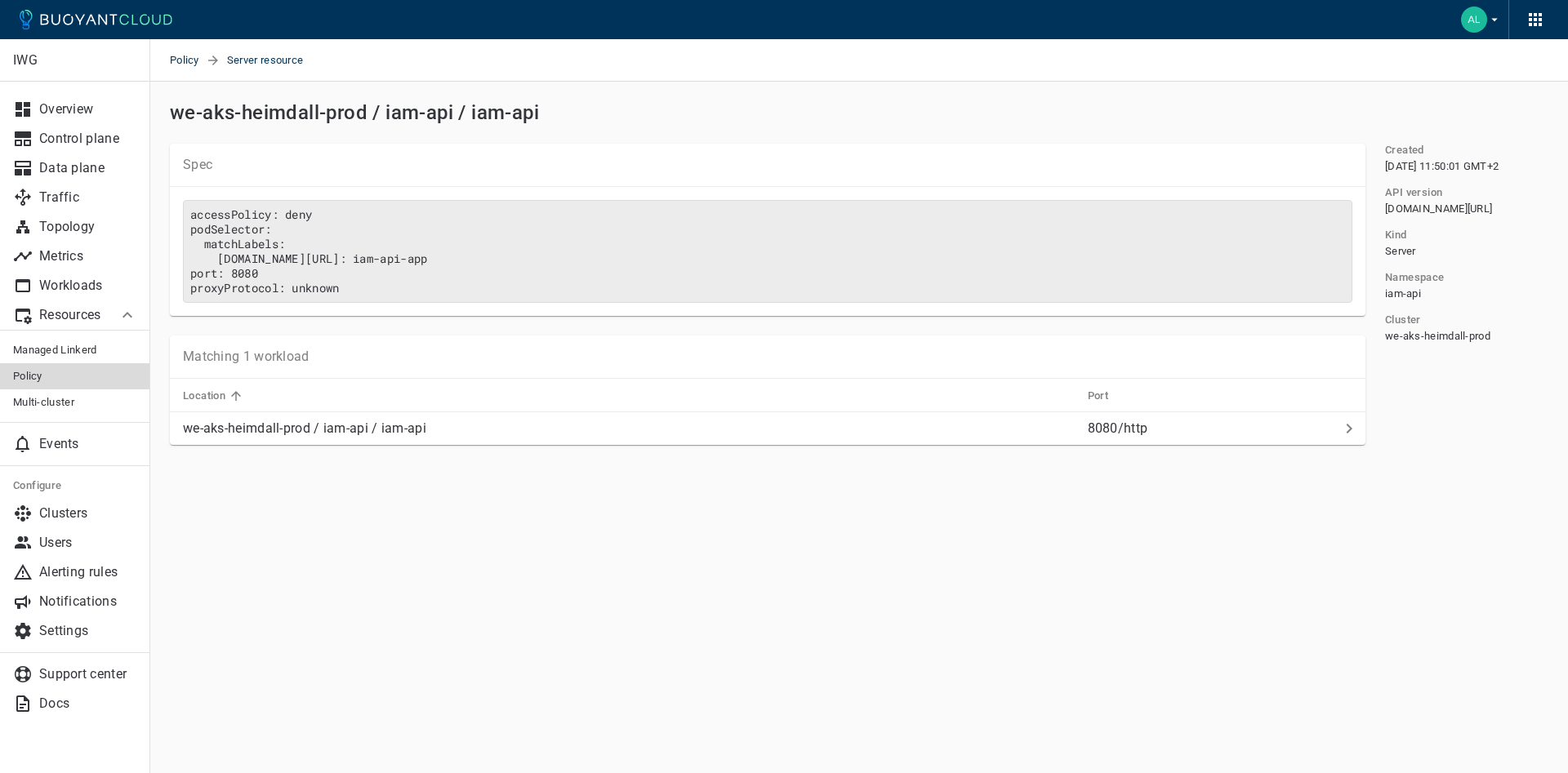
click at [1428, 216] on span "[DOMAIN_NAME][URL]" at bounding box center [1438, 209] width 107 height 13
copy span "linkerd"
